Goal: Transaction & Acquisition: Purchase product/service

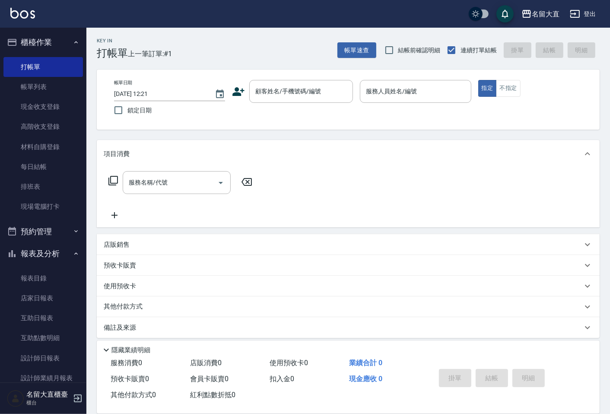
scroll to position [48, 0]
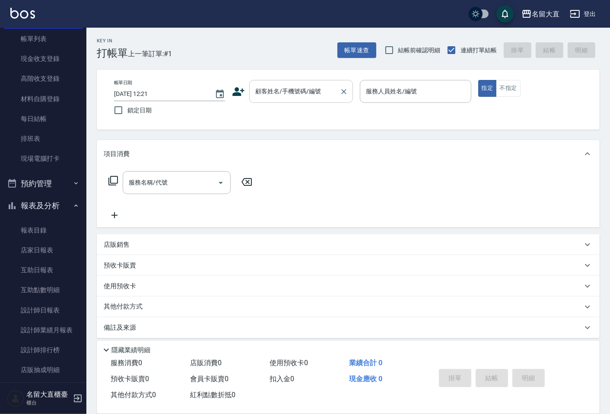
click at [277, 91] on input "顧客姓名/手機號碼/編號" at bounding box center [294, 91] width 83 height 15
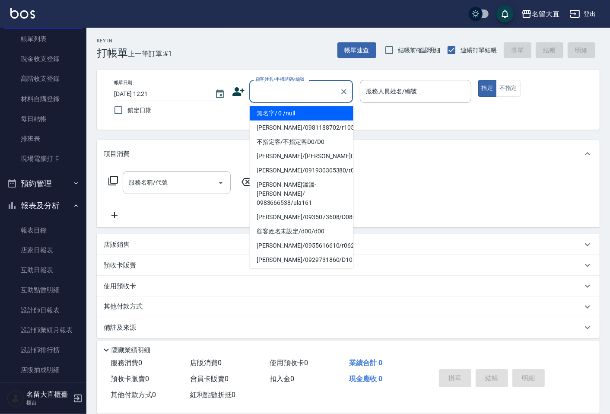
click at [275, 112] on li "無名字/ 0 /null" at bounding box center [302, 113] width 104 height 14
type input "無名字/ 0 /null"
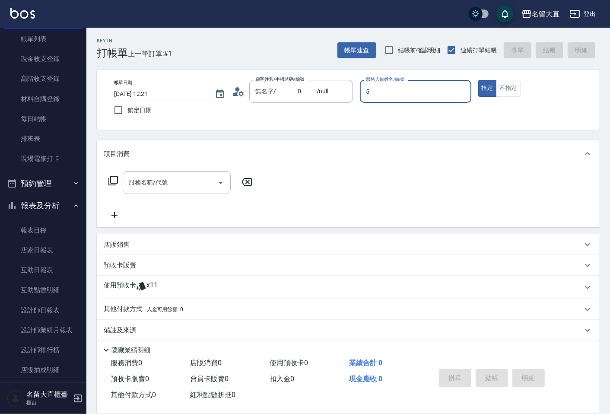
type input "[PERSON_NAME]-5"
type button "true"
click at [512, 87] on button "不指定" at bounding box center [508, 88] width 24 height 17
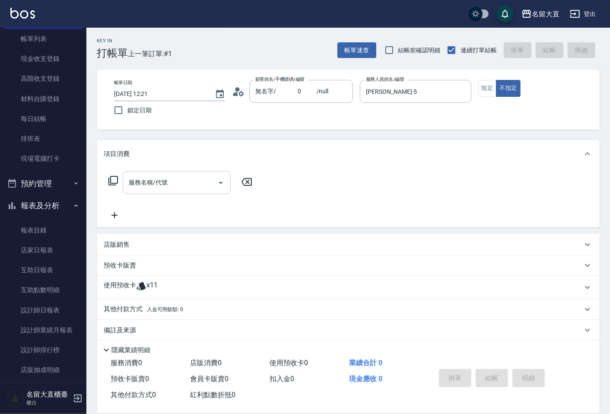
click at [172, 184] on input "服務名稱/代號" at bounding box center [170, 182] width 87 height 15
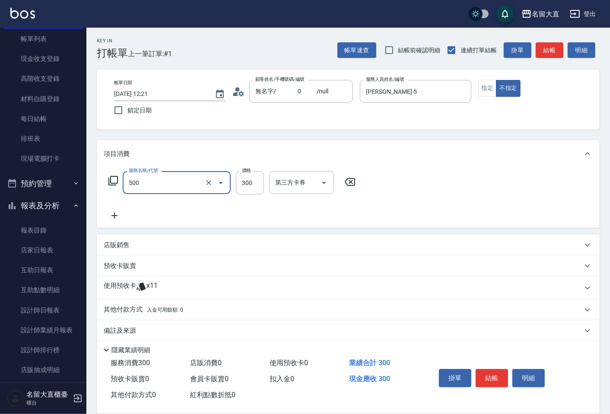
type input "洗髮(500)"
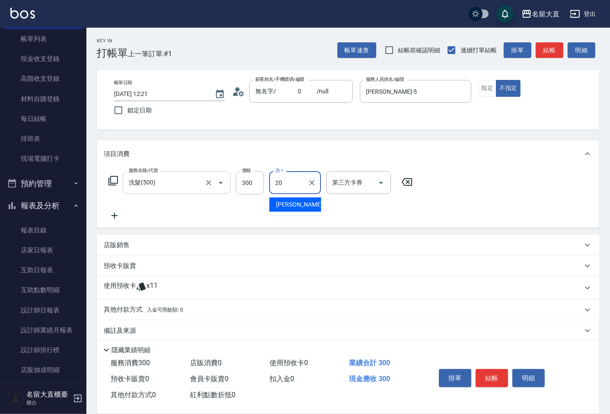
type input "詩雅-20"
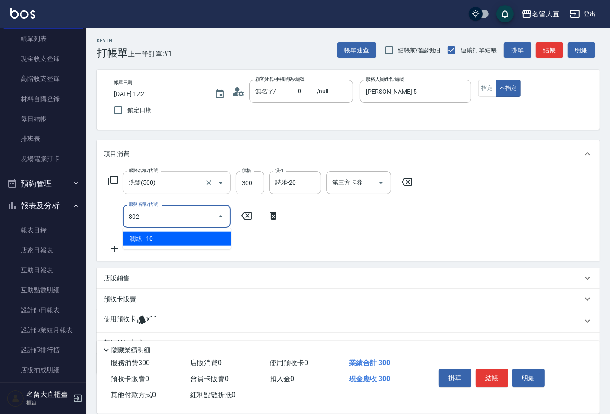
type input "潤絲(802)"
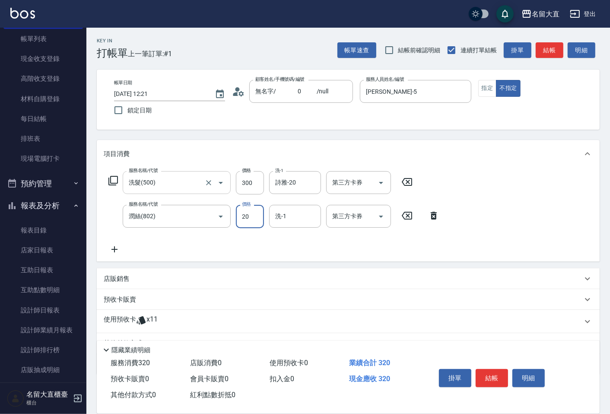
type input "20"
type input "詩雅-20"
click at [555, 55] on button "結帳" at bounding box center [550, 50] width 28 height 16
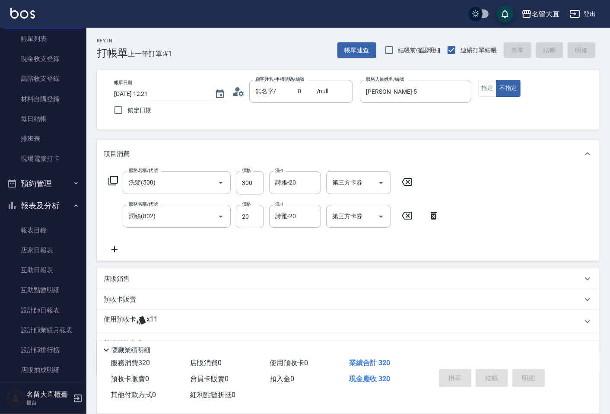
type input "[DATE] 13:04"
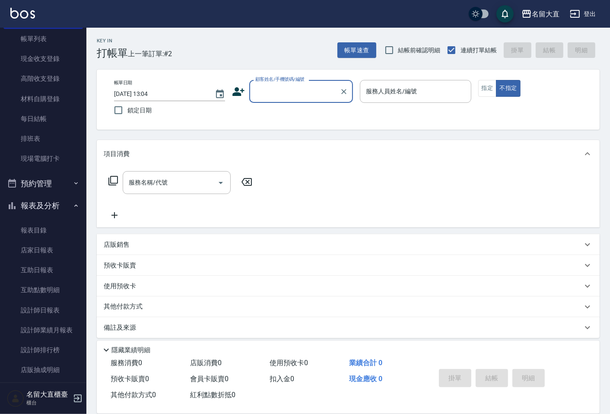
click at [555, 55] on div "帳單速查 結帳前確認明細 連續打單結帳 掛單 結帳 明細" at bounding box center [469, 50] width 262 height 18
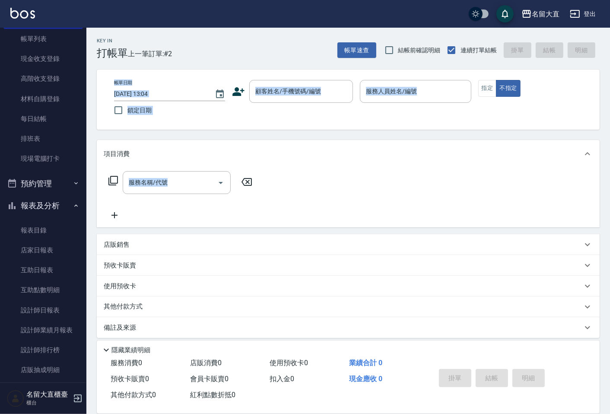
drag, startPoint x: 555, startPoint y: 55, endPoint x: 392, endPoint y: 130, distance: 179.7
click at [394, 130] on div "Key In 打帳單 上一筆訂單:#2 帳單速查 結帳前確認明細 連續打單結帳 掛單 結帳 明細 帳單日期 [DATE] 13:04 鎖定日期 顧客姓名/手機…" at bounding box center [348, 224] width 524 height 392
drag, startPoint x: 346, startPoint y: 127, endPoint x: 329, endPoint y: 99, distance: 32.5
click at [346, 127] on div "帳單日期 [DATE] 13:04 鎖定日期 顧客姓名/手機號碼/編號 顧客姓名/手機號碼/編號 服務人員姓名/編號 服務人員姓名/編號 指定 不指定" at bounding box center [348, 100] width 503 height 60
click at [327, 92] on input "顧客姓名/手機號碼/編號" at bounding box center [294, 91] width 83 height 15
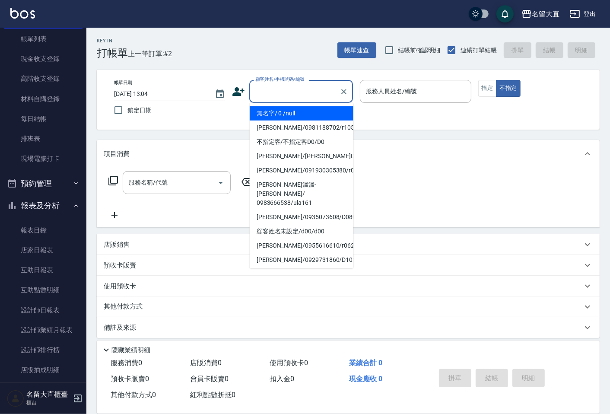
click at [321, 112] on li "無名字/ 0 /null" at bounding box center [302, 113] width 104 height 14
type input "無名字/ 0 /null"
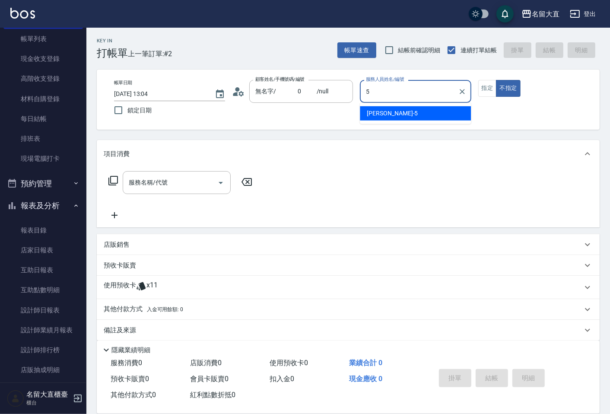
type input "[PERSON_NAME]-5"
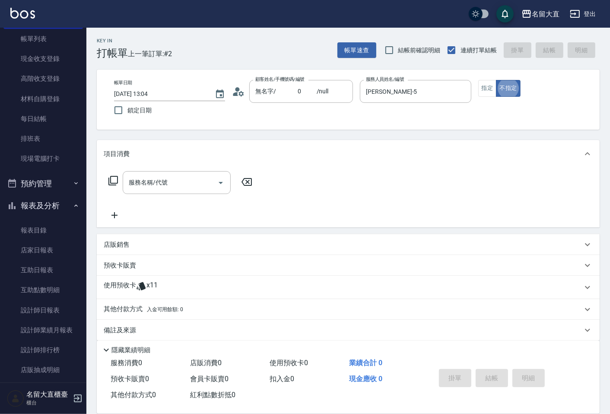
type button "false"
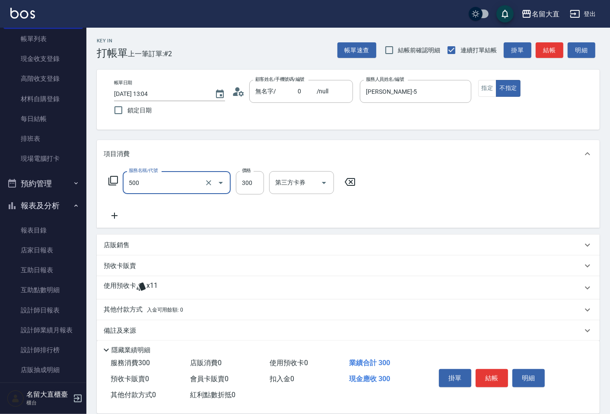
type input "洗髮(500)"
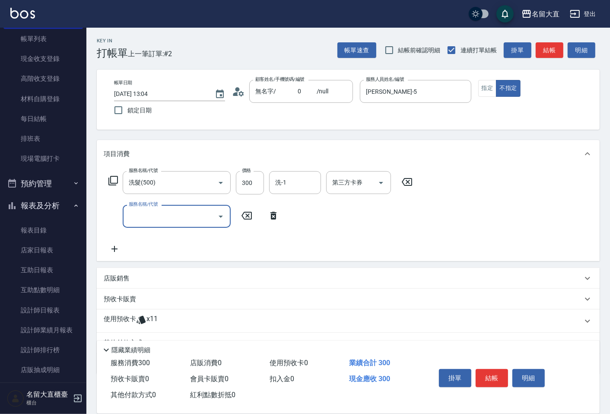
click at [117, 182] on icon at bounding box center [113, 180] width 10 height 10
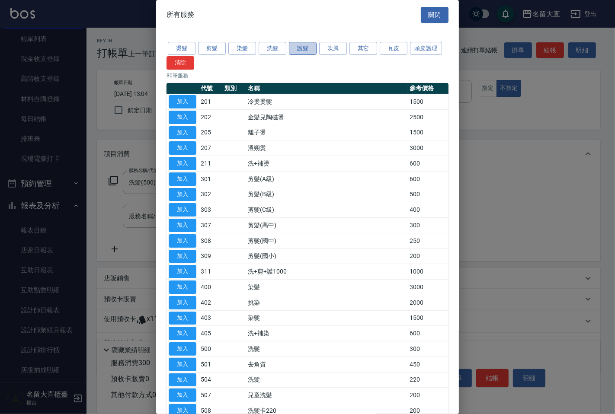
click at [295, 51] on button "護髮" at bounding box center [303, 48] width 28 height 13
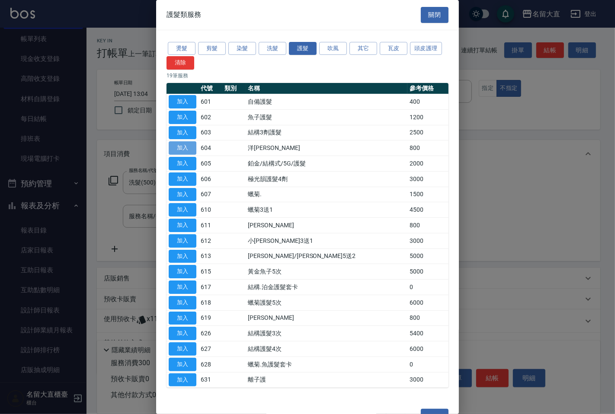
click at [189, 152] on button "加入" at bounding box center [183, 147] width 28 height 13
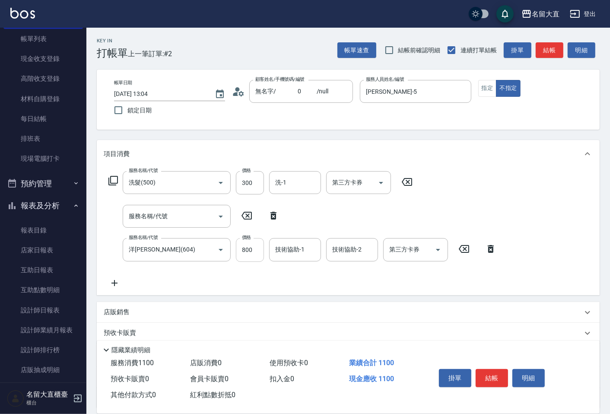
click at [248, 254] on input "800" at bounding box center [250, 249] width 28 height 23
type input "1000"
click at [556, 49] on button "結帳" at bounding box center [550, 50] width 28 height 16
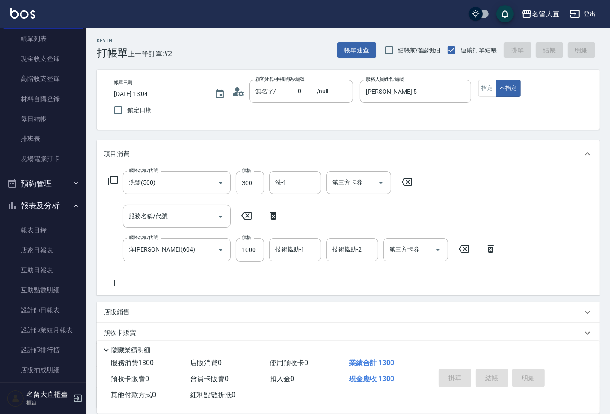
type input "[DATE] 13:17"
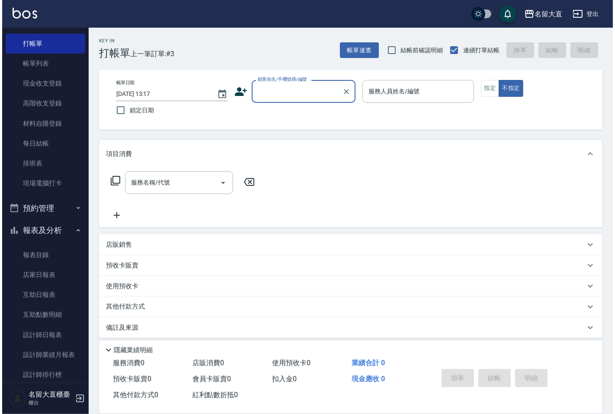
scroll to position [0, 0]
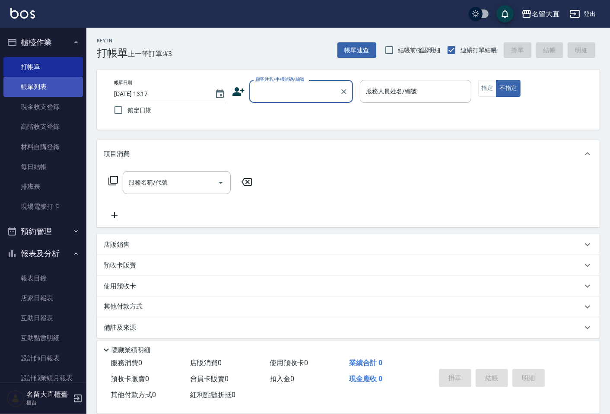
click at [59, 83] on link "帳單列表" at bounding box center [43, 87] width 80 height 20
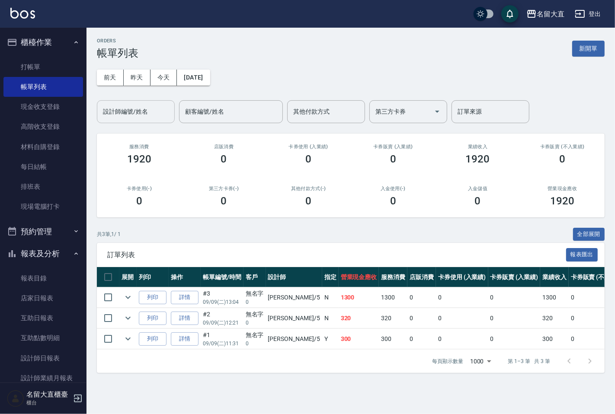
click at [120, 112] on input "設計師編號/姓名" at bounding box center [136, 111] width 70 height 15
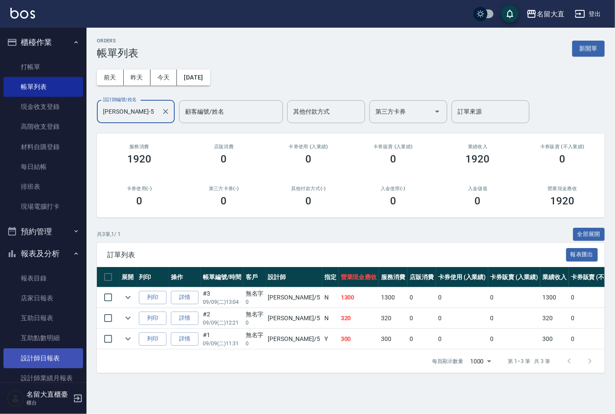
type input "[PERSON_NAME]-5"
click at [39, 356] on link "設計師日報表" at bounding box center [43, 358] width 80 height 20
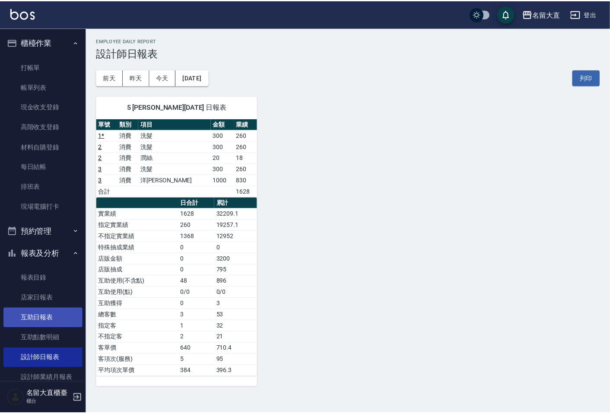
scroll to position [48, 0]
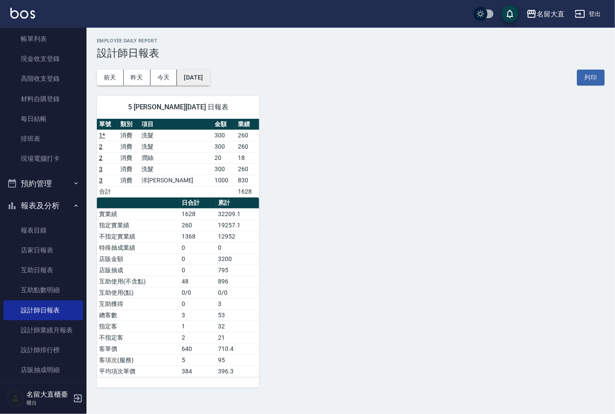
click at [207, 80] on button "[DATE]" at bounding box center [193, 78] width 33 height 16
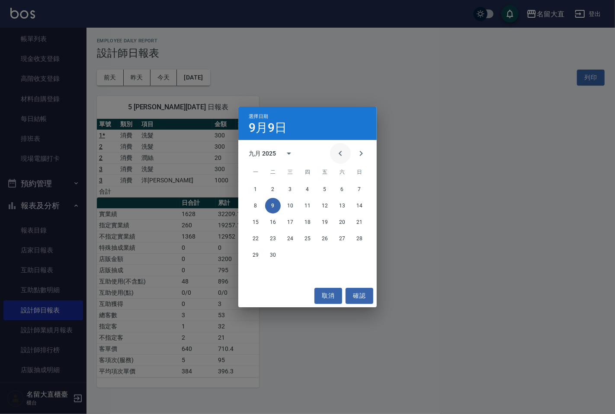
click at [334, 157] on button "Previous month" at bounding box center [340, 153] width 21 height 21
click at [344, 207] on button "9" at bounding box center [342, 206] width 16 height 16
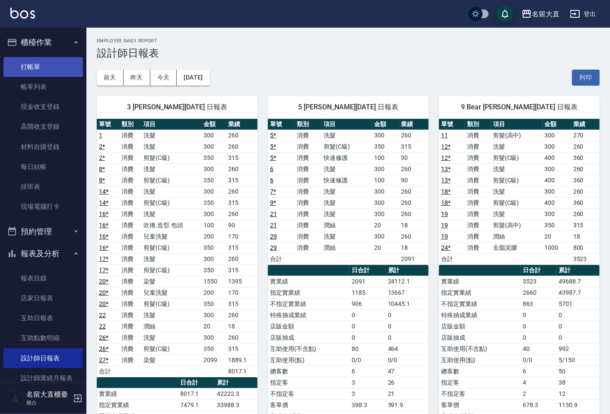
click at [66, 57] on link "打帳單" at bounding box center [43, 67] width 80 height 20
